Goal: Task Accomplishment & Management: Manage account settings

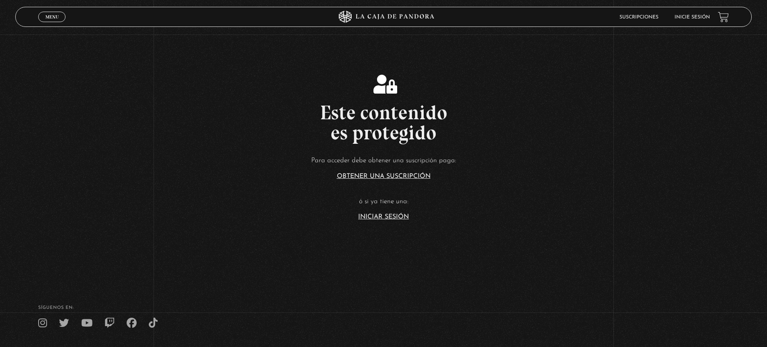
click at [383, 214] on link "Iniciar Sesión" at bounding box center [383, 217] width 51 height 6
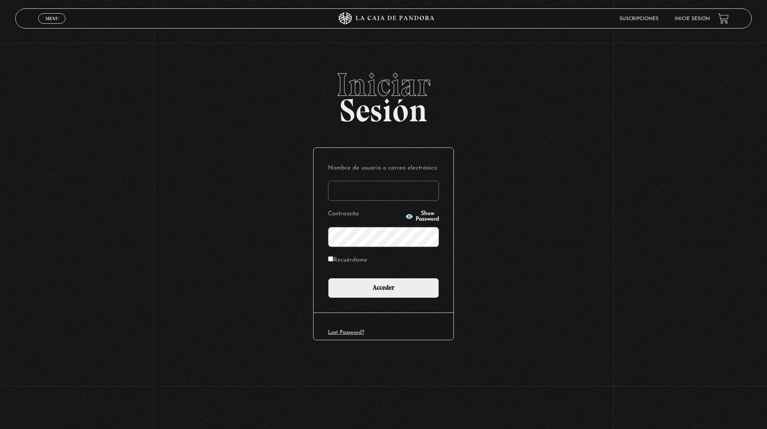
click at [383, 190] on input "Nombre de usuario o correo electrónico" at bounding box center [383, 191] width 111 height 20
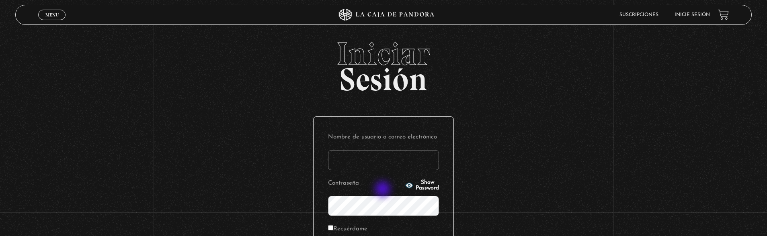
type input "q"
type input "jennifer09188@gmail.com"
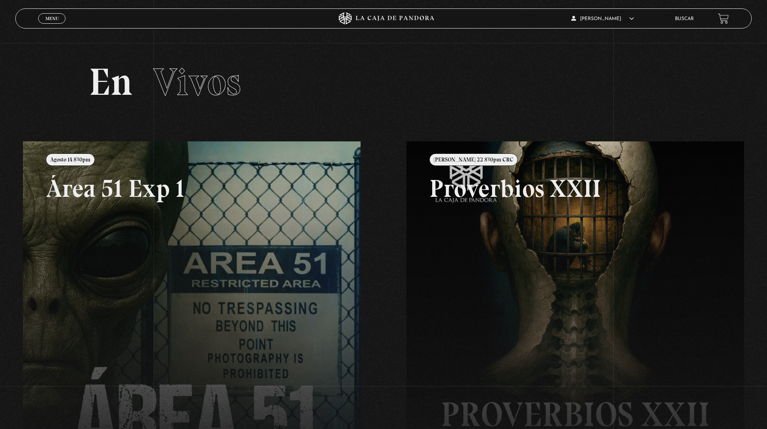
click at [235, 215] on link at bounding box center [406, 355] width 767 height 429
